Goal: Find specific page/section: Find specific page/section

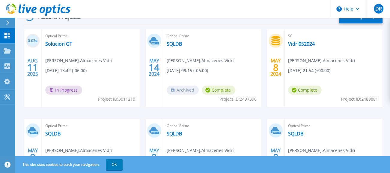
scroll to position [101, 0]
click at [122, 53] on div "Optical Prime Solucion GT [PERSON_NAME] , Almacenes Vidrí [DATE] 13:42 (-06:00)…" at bounding box center [91, 68] width 98 height 78
click at [62, 43] on link "Solucion GT" at bounding box center [58, 44] width 27 height 6
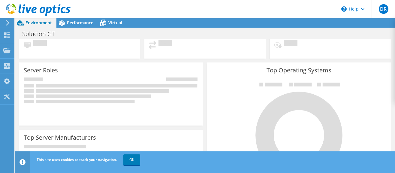
scroll to position [162, 0]
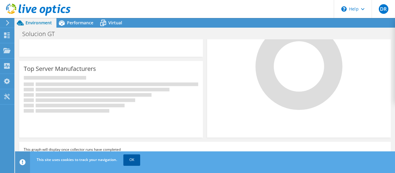
click at [132, 162] on link "OK" at bounding box center [131, 159] width 17 height 11
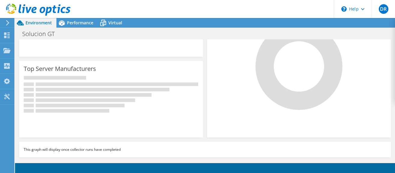
scroll to position [0, 0]
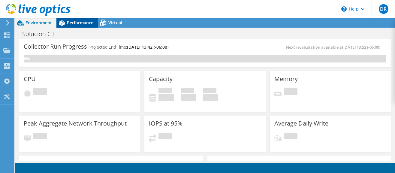
click at [75, 24] on span "Performance" at bounding box center [80, 23] width 26 height 6
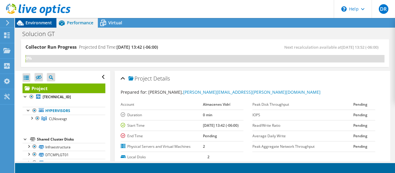
click at [44, 23] on span "Environment" at bounding box center [39, 23] width 26 height 6
